Goal: Answer question/provide support: Share knowledge or assist other users

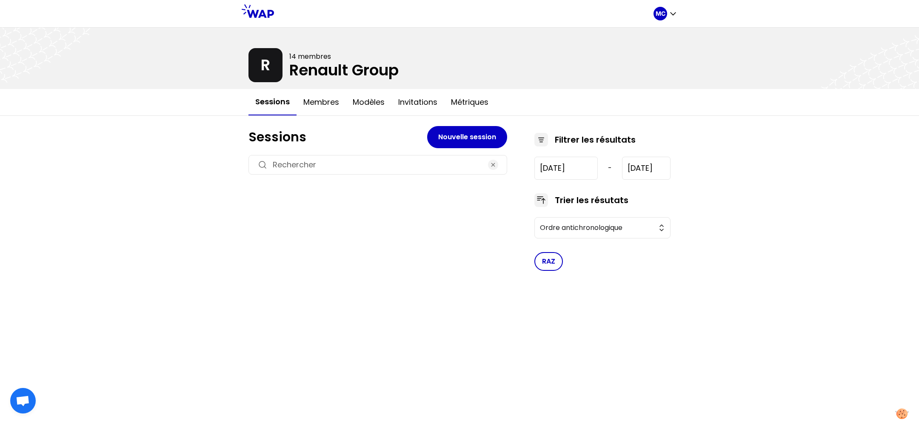
type input "2021-1-19"
type input "2024-12-11"
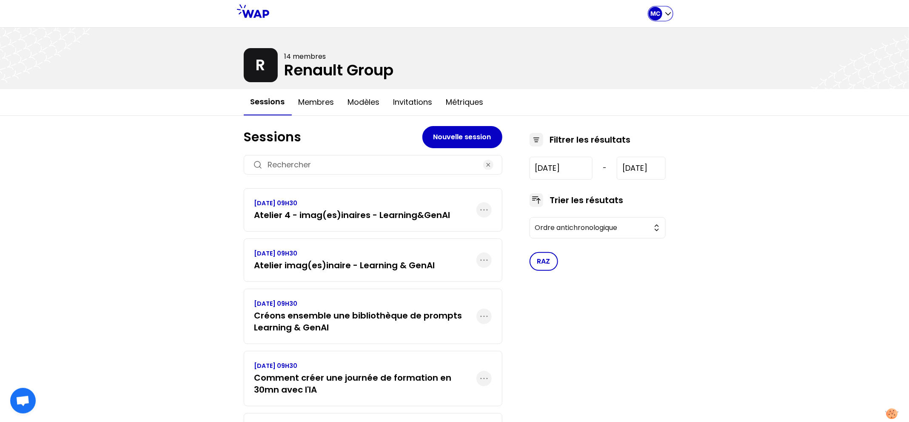
click at [652, 11] on p "MC" at bounding box center [655, 13] width 10 height 9
click at [650, 29] on button "Sessions" at bounding box center [626, 35] width 91 height 15
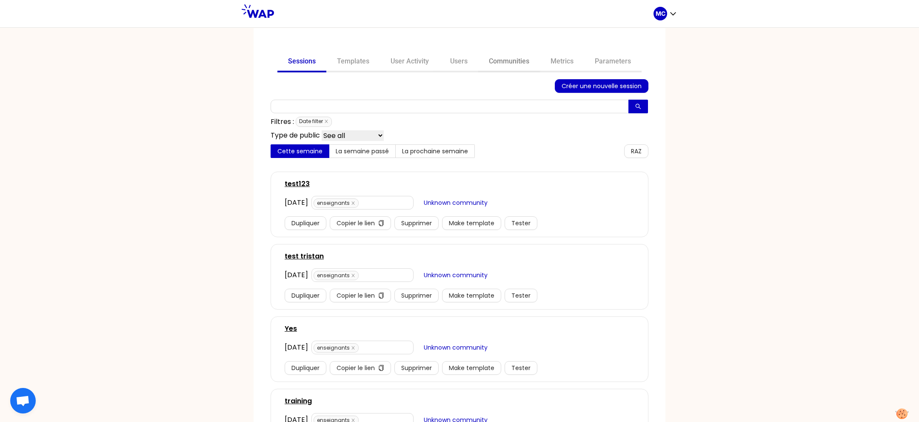
click at [503, 71] on link "Communities" at bounding box center [509, 62] width 62 height 20
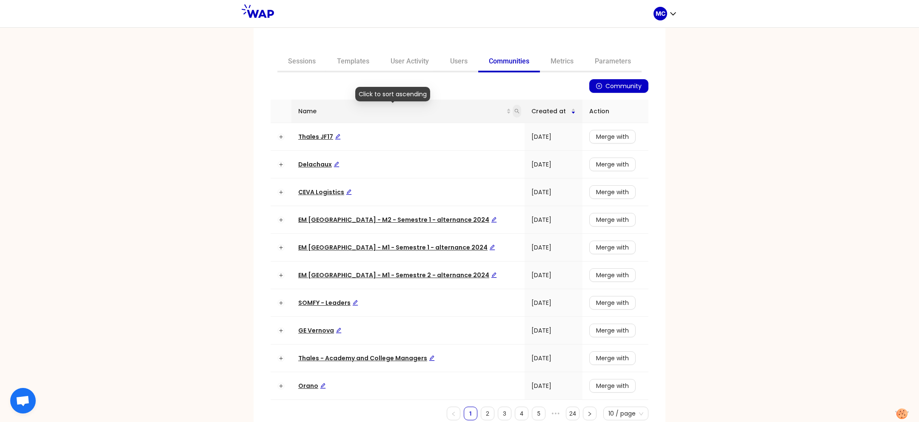
click at [514, 113] on icon "search" at bounding box center [516, 110] width 5 height 5
type input "dir"
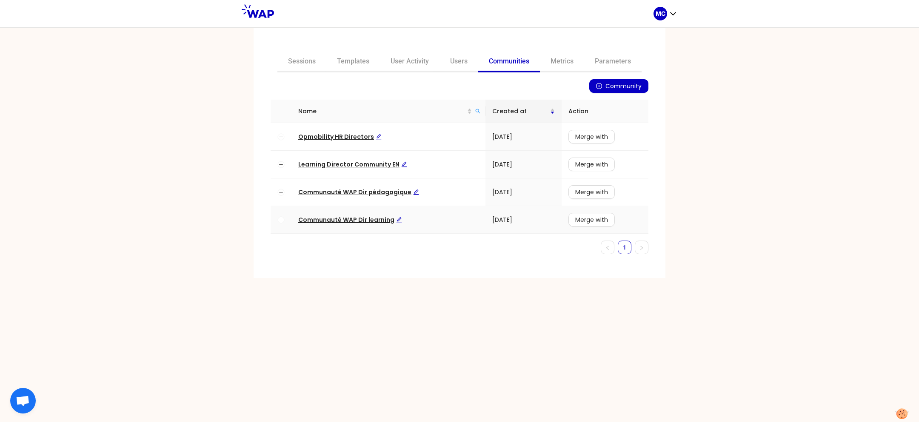
click at [361, 217] on span "Communauté WAP Dir learning" at bounding box center [350, 219] width 104 height 9
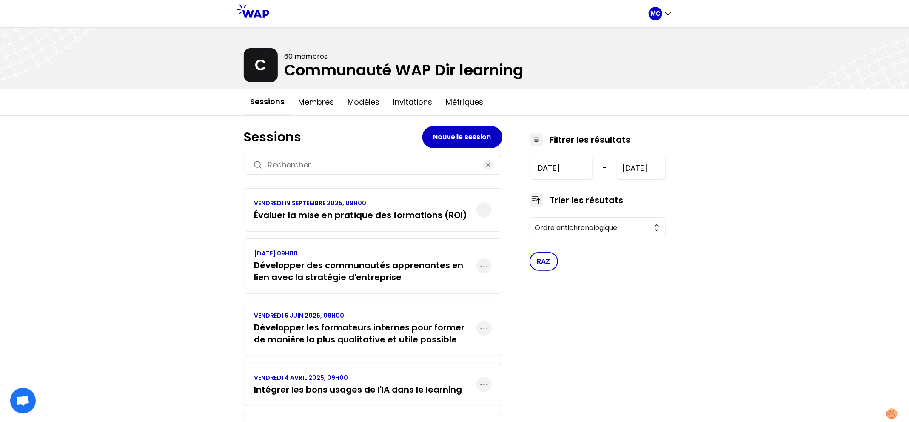
click at [417, 273] on h3 "Développer des communautés apprenantes en lien avec la stratégie d'entreprise" at bounding box center [365, 271] width 222 height 24
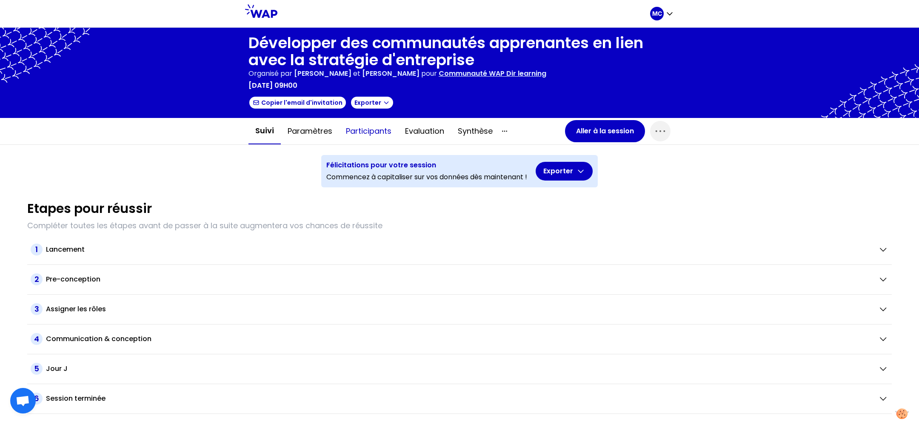
click at [377, 140] on button "Participants" at bounding box center [368, 131] width 59 height 26
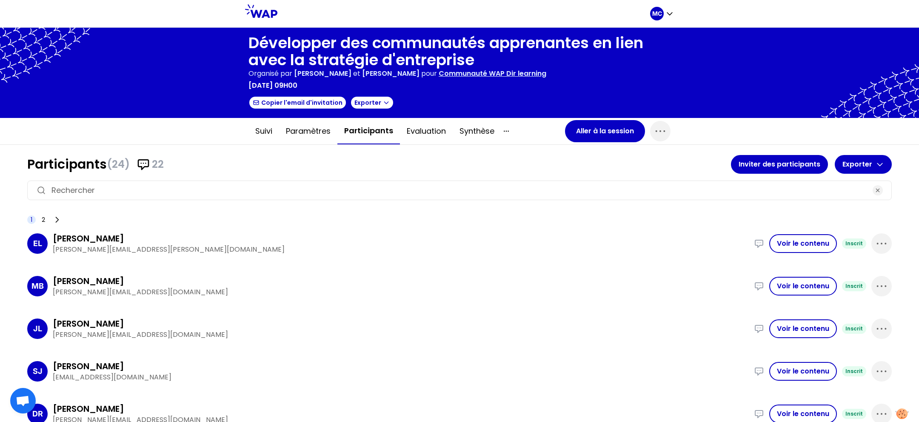
click at [370, 134] on button "Participants" at bounding box center [368, 131] width 63 height 26
drag, startPoint x: 189, startPoint y: 165, endPoint x: -3, endPoint y: 165, distance: 191.4
click at [0, 165] on html "MC Développer des communautés apprenantes en lien avec la stratégie d'entrepris…" at bounding box center [459, 211] width 919 height 422
click at [276, 165] on h1 "Participants (24) 22" at bounding box center [379, 164] width 704 height 15
click at [585, 143] on div "Suivi Paramètres Participants Evaluation Synthèse Aller à la session" at bounding box center [460, 131] width 436 height 26
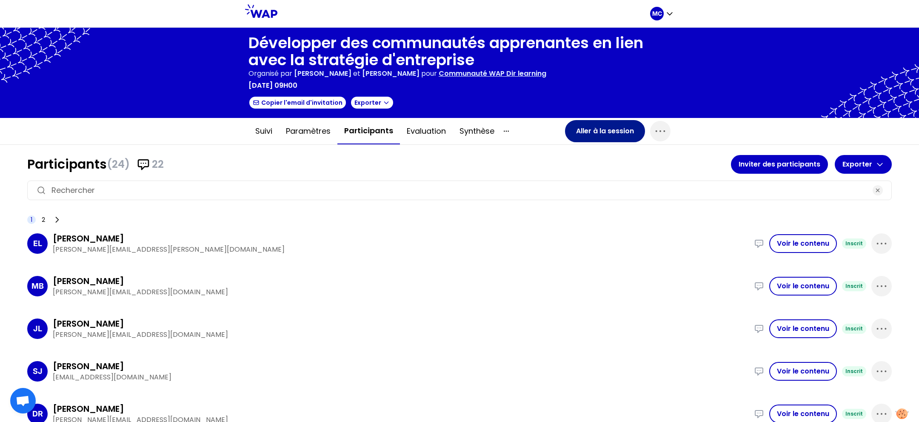
click at [592, 132] on button "Aller à la session" at bounding box center [605, 131] width 80 height 22
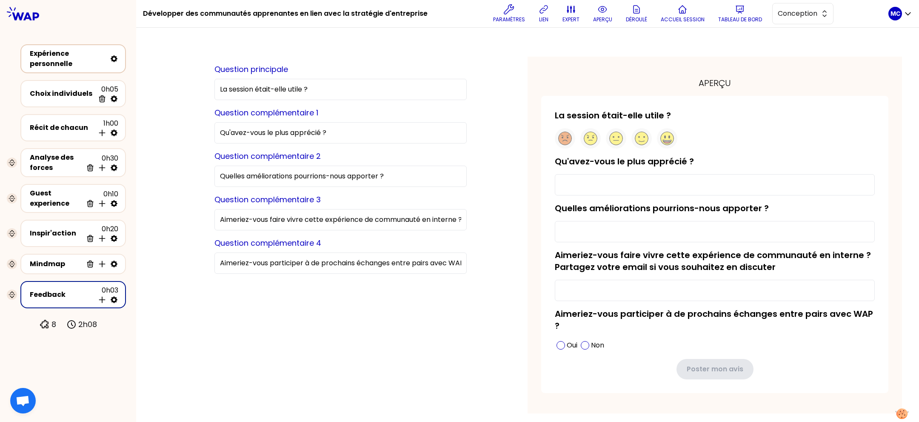
click at [47, 55] on div "Expérience personnelle" at bounding box center [68, 58] width 77 height 20
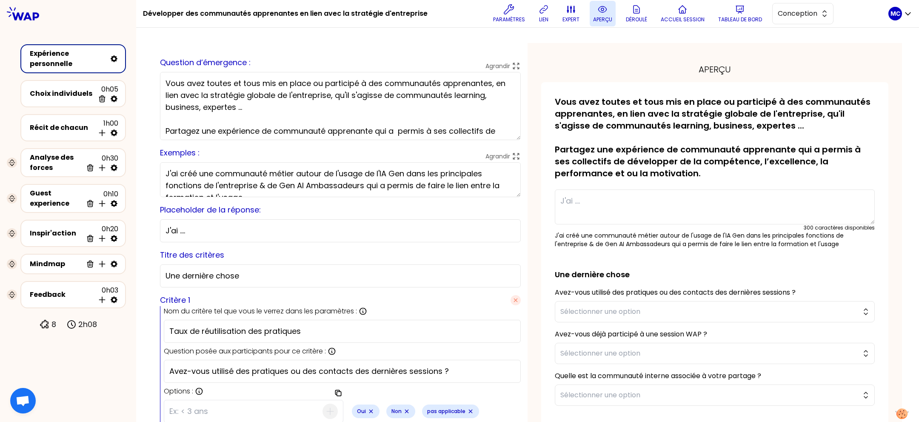
click at [593, 21] on p "aperçu" at bounding box center [602, 19] width 19 height 7
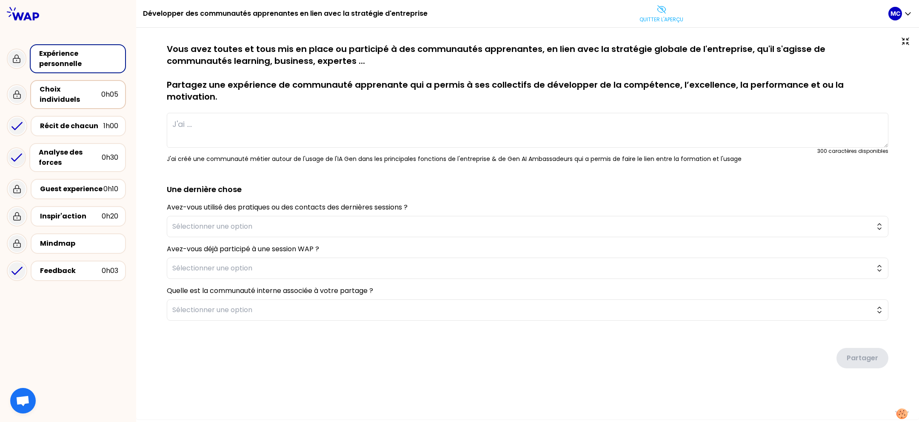
click at [61, 87] on div "Choix individuels" at bounding box center [71, 94] width 62 height 20
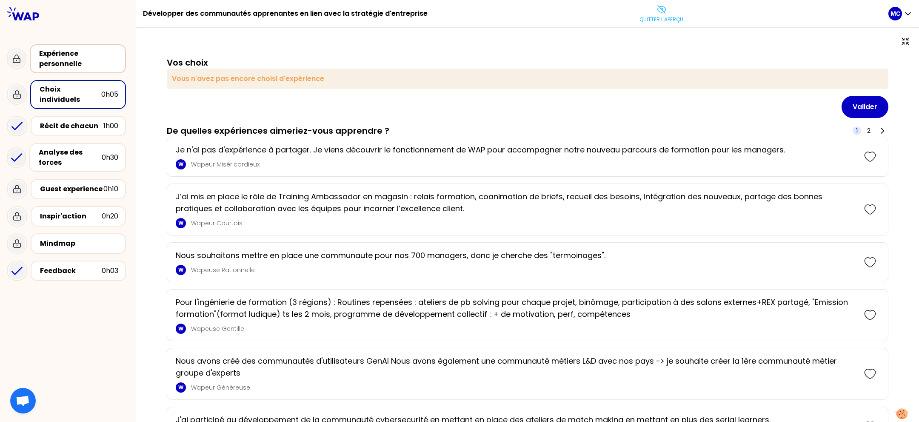
click at [59, 57] on div "Expérience personnelle" at bounding box center [78, 58] width 79 height 20
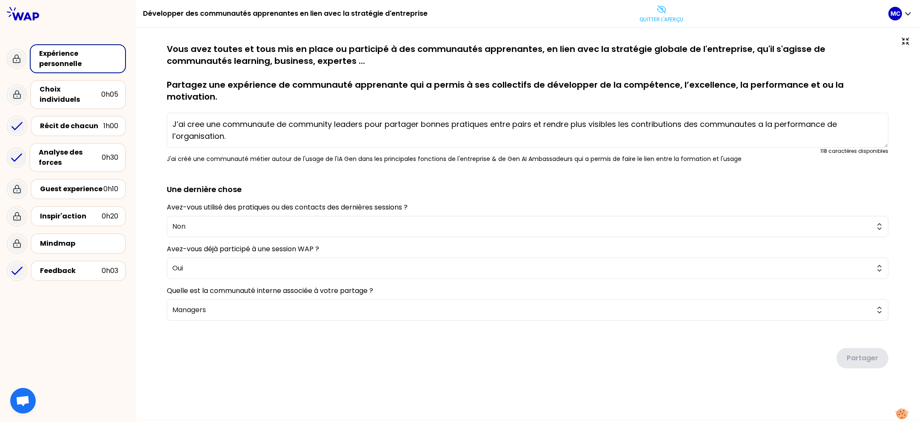
drag, startPoint x: 408, startPoint y: 59, endPoint x: 642, endPoint y: 69, distance: 234.2
click at [642, 69] on p "Vous avez toutes et tous mis en place ou participé à des communautés apprenante…" at bounding box center [527, 73] width 721 height 60
click at [47, 89] on div "Choix individuels" at bounding box center [71, 94] width 62 height 20
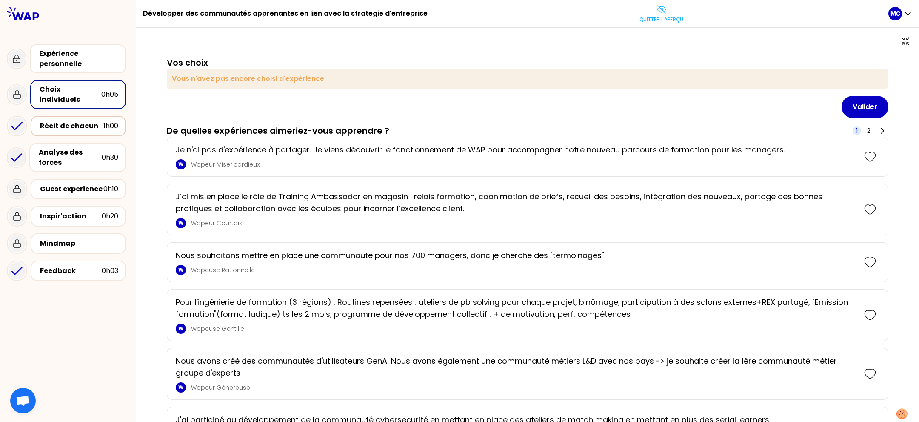
click at [84, 121] on div "Récit de chacun" at bounding box center [71, 126] width 63 height 10
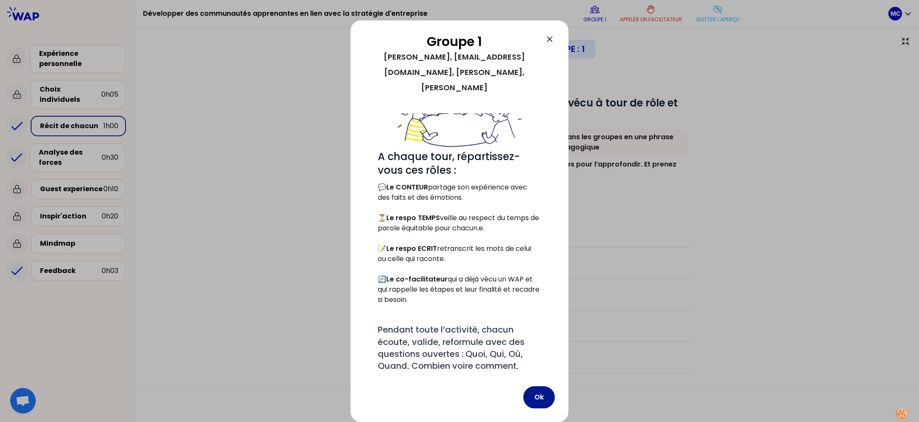
scroll to position [108, 0]
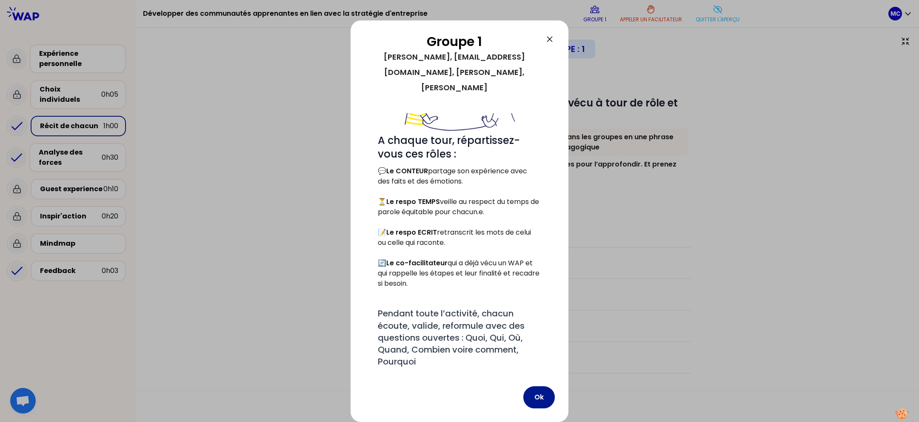
click at [531, 396] on button "Ok" at bounding box center [538, 397] width 31 height 22
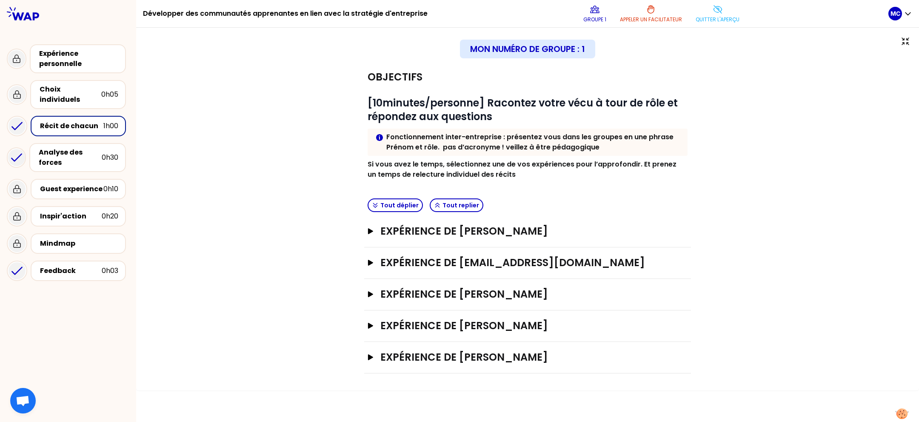
click at [517, 242] on div "Expérience de Edith Lemieux Ouvrir" at bounding box center [527, 231] width 327 height 31
drag, startPoint x: 567, startPoint y: 230, endPoint x: 557, endPoint y: 232, distance: 9.9
click at [567, 230] on h3 "Expérience de Edith Lemieux" at bounding box center [518, 231] width 277 height 14
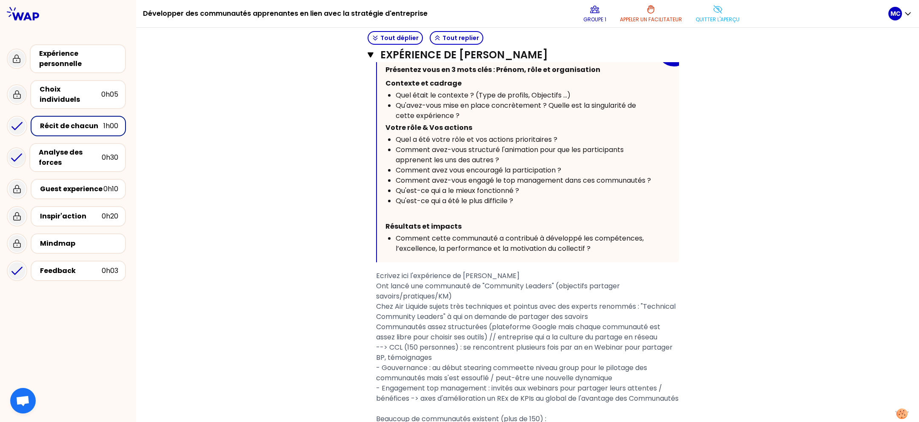
scroll to position [152, 0]
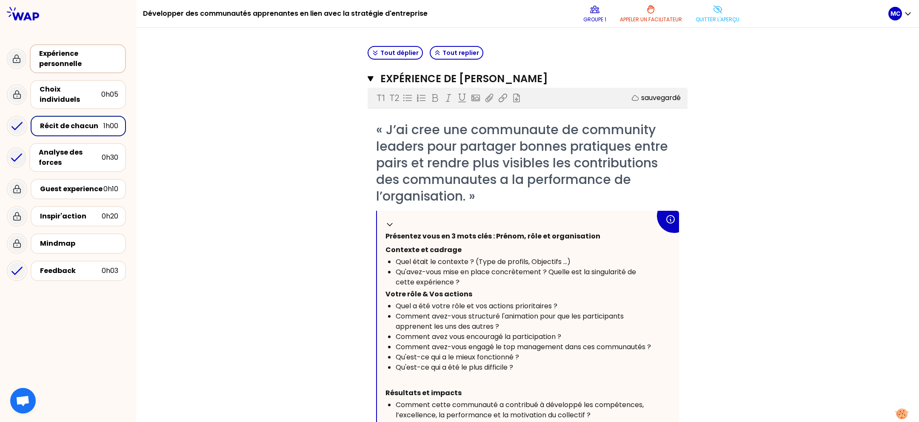
click at [78, 46] on div "Expérience personnelle" at bounding box center [78, 58] width 96 height 29
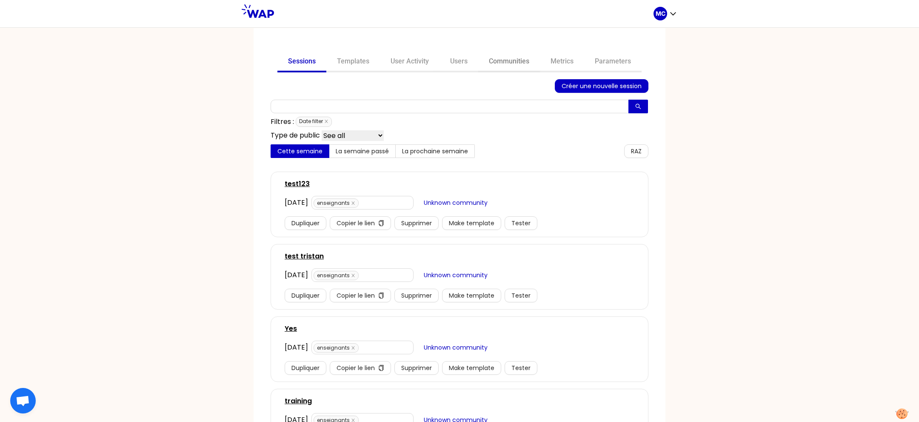
click at [504, 63] on link "Communities" at bounding box center [509, 62] width 62 height 20
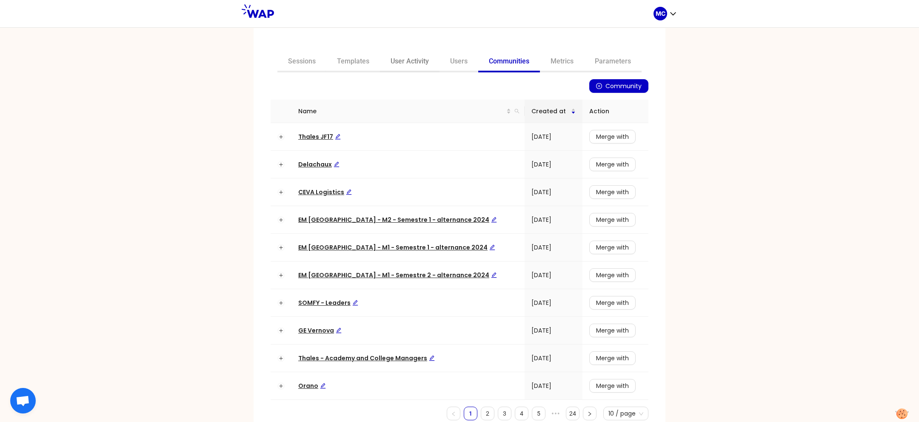
click at [406, 66] on link "User Activity" at bounding box center [410, 62] width 60 height 20
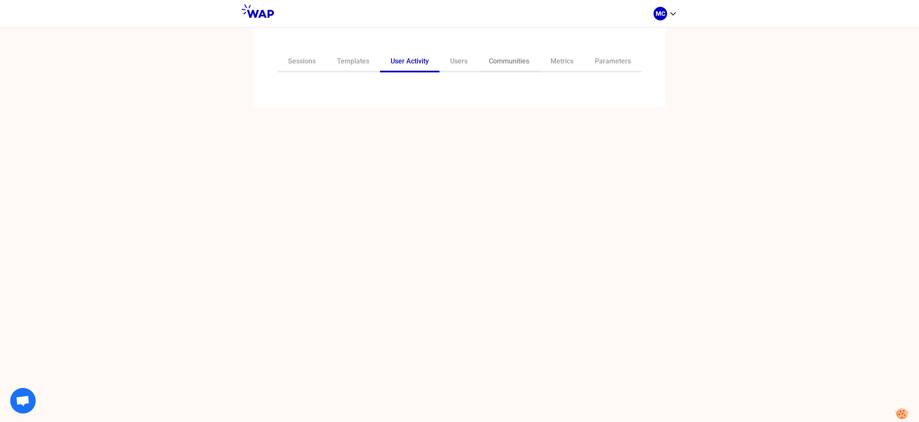
click at [515, 60] on link "Communities" at bounding box center [509, 62] width 62 height 20
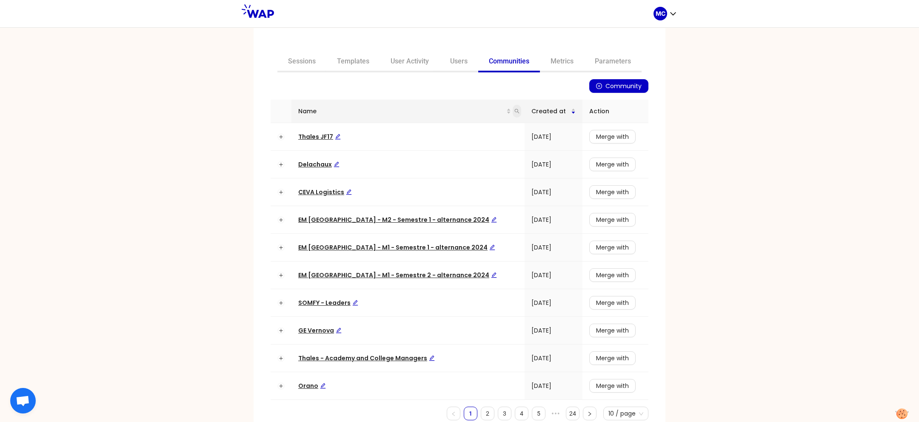
click at [513, 108] on span at bounding box center [517, 111] width 9 height 13
type input "p"
type input "april"
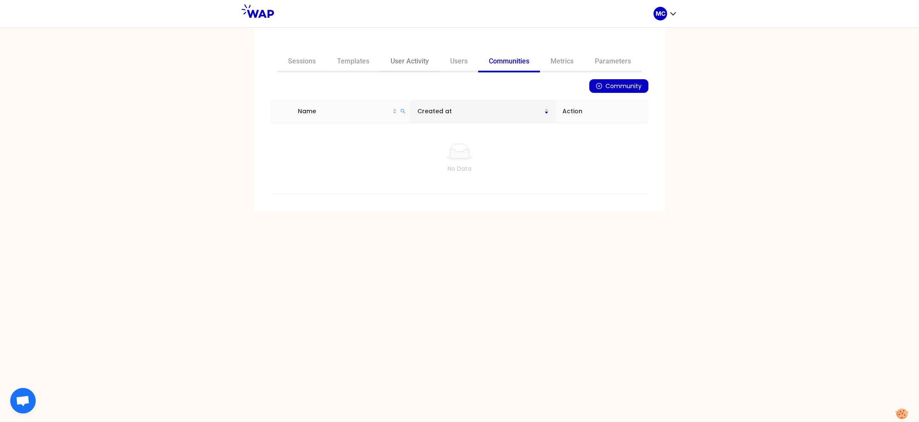
click at [385, 55] on link "User Activity" at bounding box center [410, 62] width 60 height 20
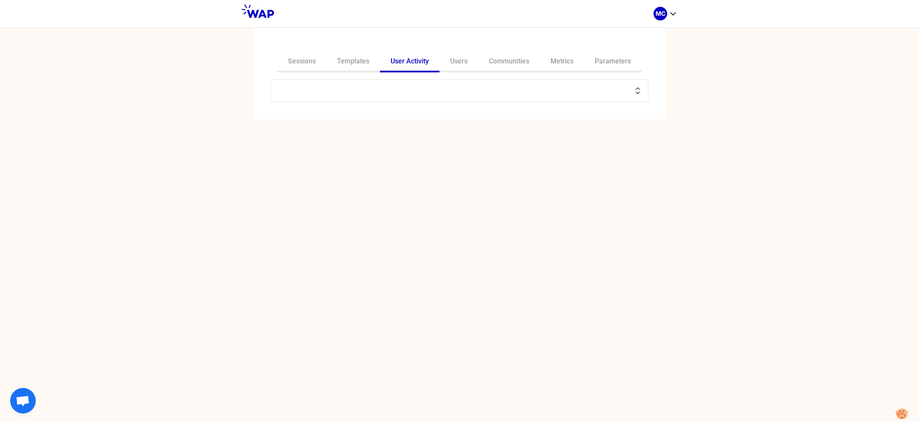
click at [398, 85] on input "text" at bounding box center [454, 91] width 356 height 12
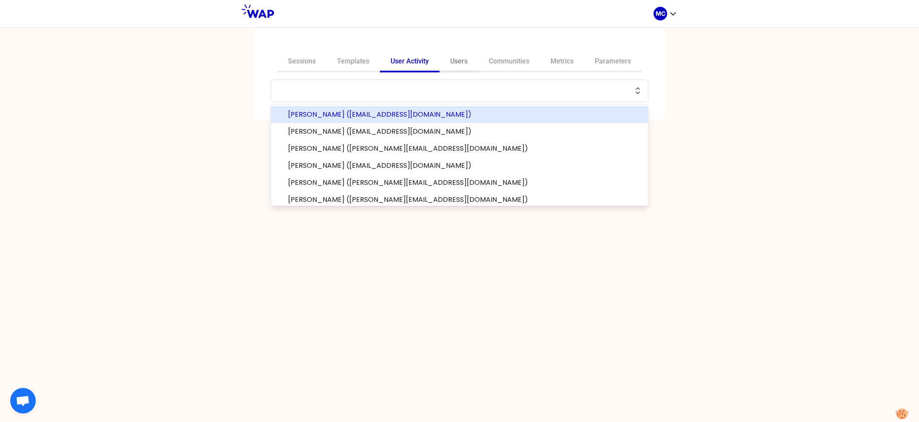
click at [449, 61] on link "Users" at bounding box center [458, 62] width 39 height 20
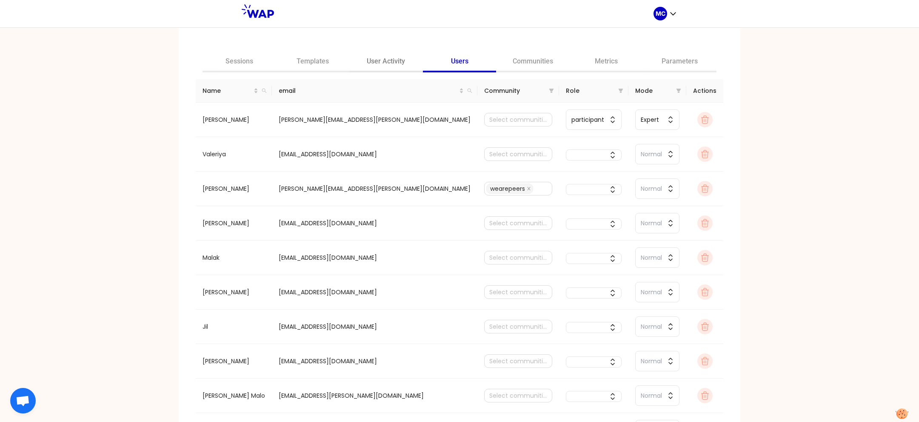
click at [423, 64] on div "Sessions Templates User Activity Users Communities Metrics Parameters" at bounding box center [459, 62] width 514 height 20
click at [405, 60] on link "User Activity" at bounding box center [386, 62] width 74 height 20
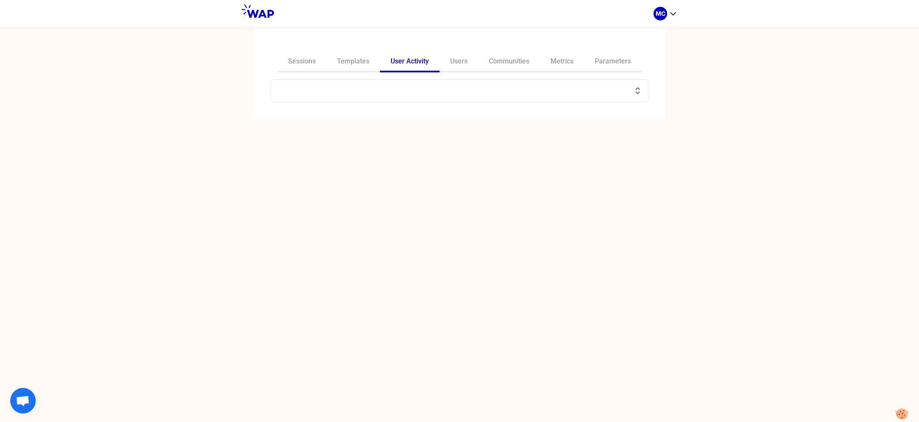
click at [388, 96] on input "text" at bounding box center [454, 91] width 356 height 12
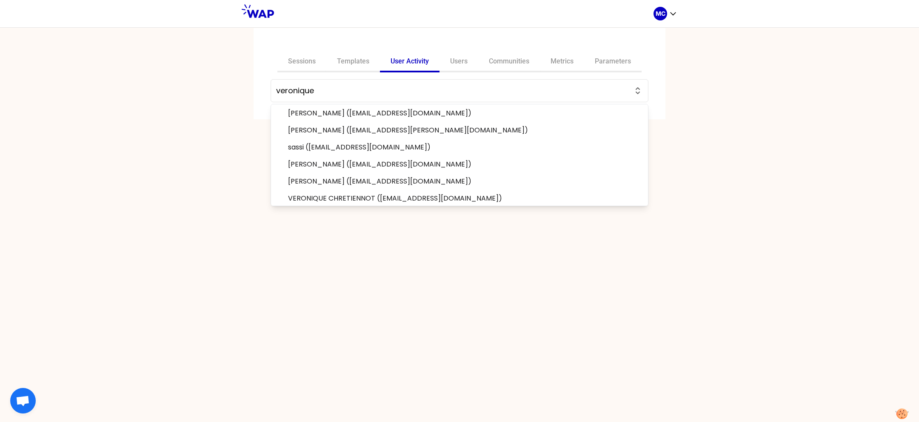
scroll to position [242, 0]
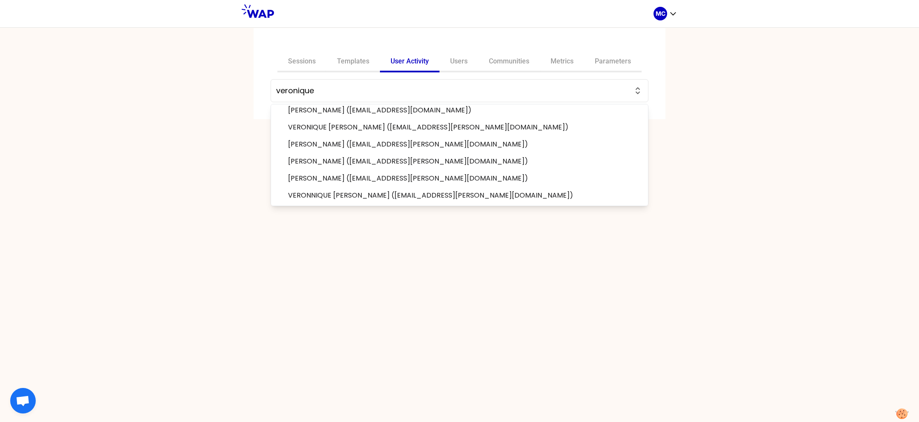
paste input ".[EMAIL_ADDRESS][DOMAIN_NAME]"
type input "[EMAIL_ADDRESS][DOMAIN_NAME]"
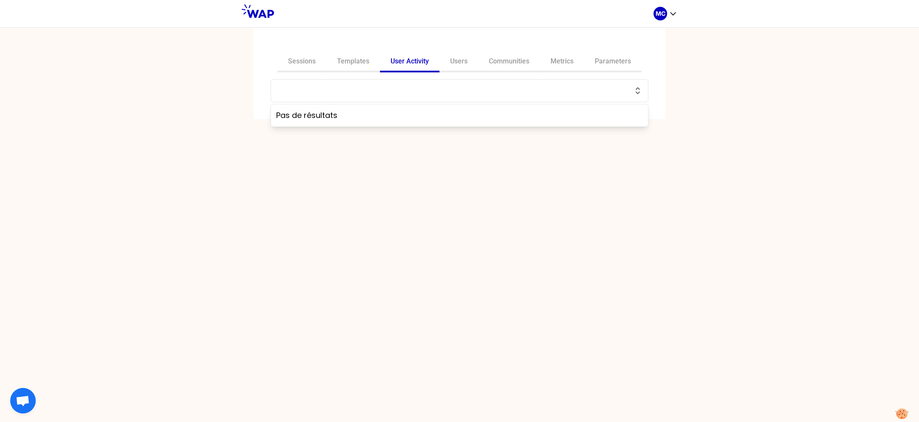
scroll to position [0, 0]
click at [389, 86] on input "text" at bounding box center [454, 91] width 356 height 12
paste input "[EMAIL_ADDRESS][DOMAIN_NAME]"
type input "[EMAIL_ADDRESS][DOMAIN_NAME]"
click at [489, 58] on link "Communities" at bounding box center [509, 62] width 62 height 20
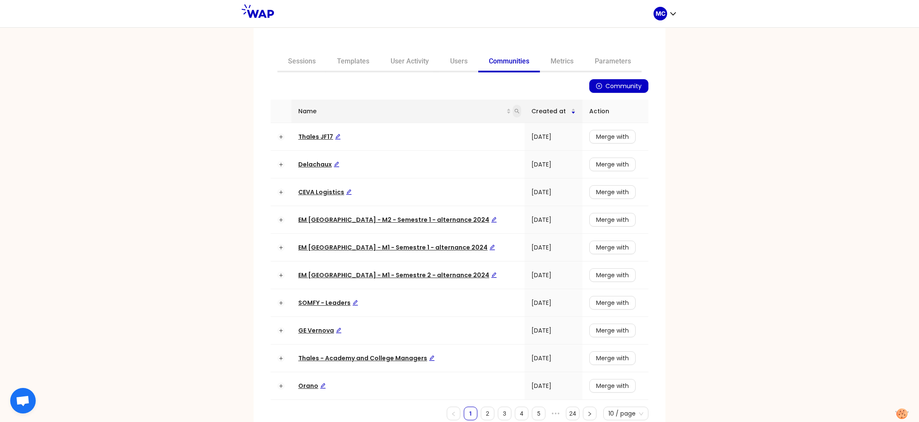
click at [513, 113] on span at bounding box center [517, 111] width 9 height 13
